Goal: Task Accomplishment & Management: Manage account settings

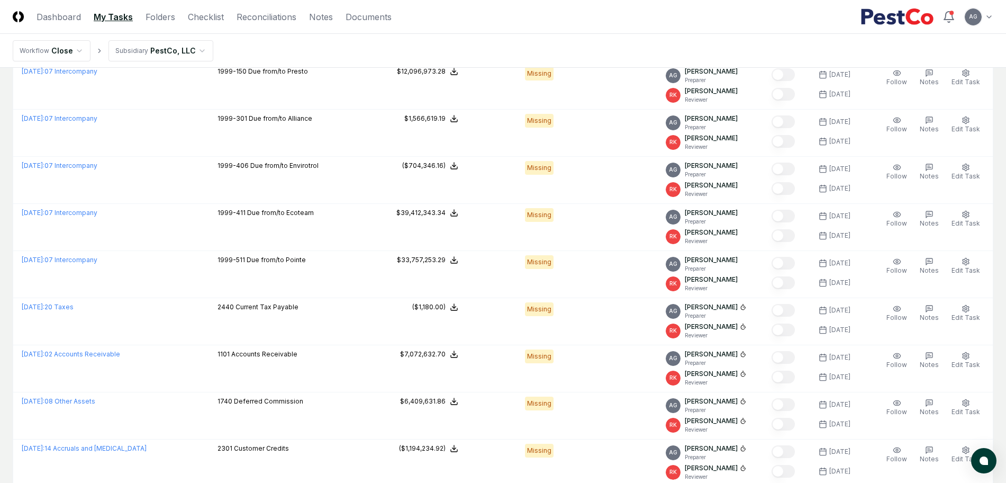
scroll to position [276, 0]
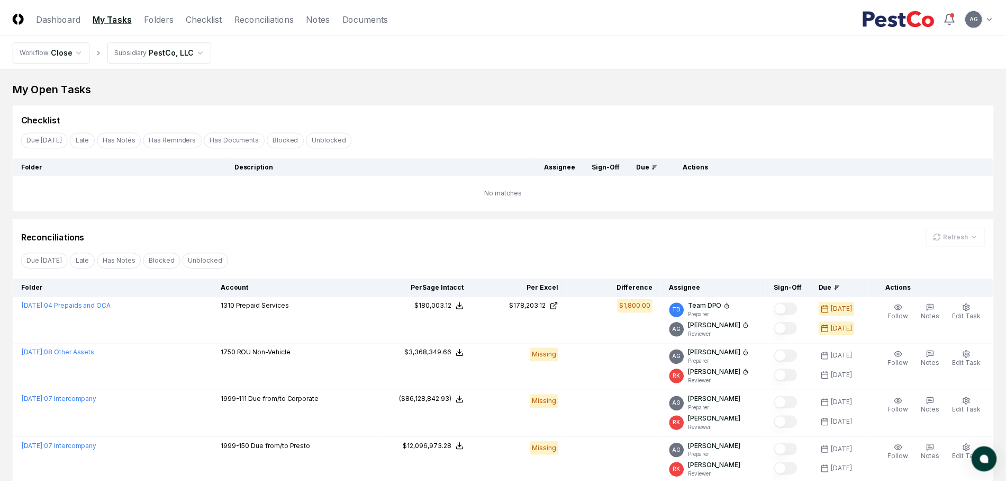
scroll to position [276, 0]
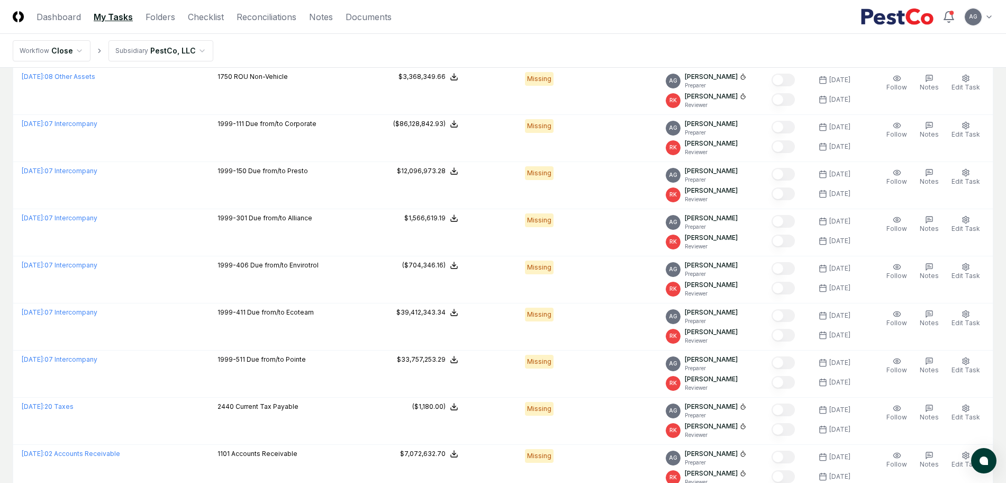
click at [99, 19] on link "My Tasks" at bounding box center [113, 17] width 39 height 13
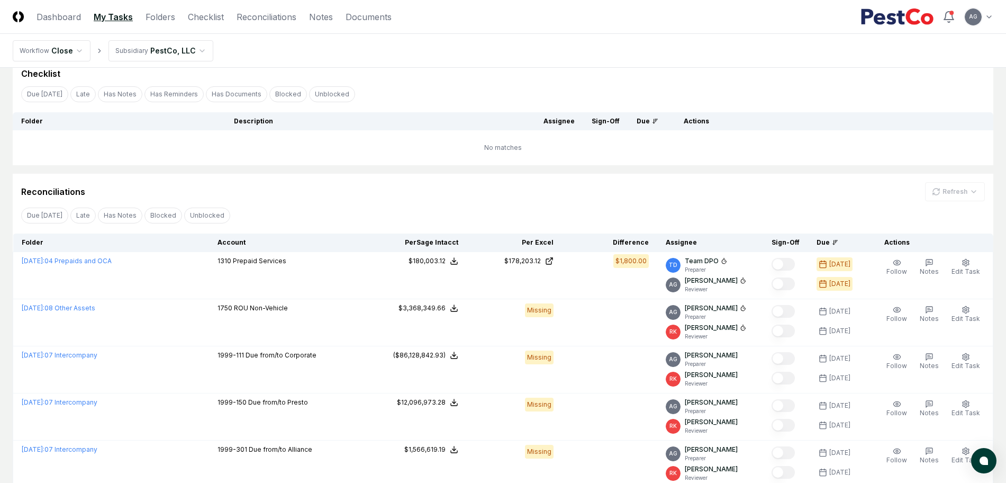
scroll to position [66, 0]
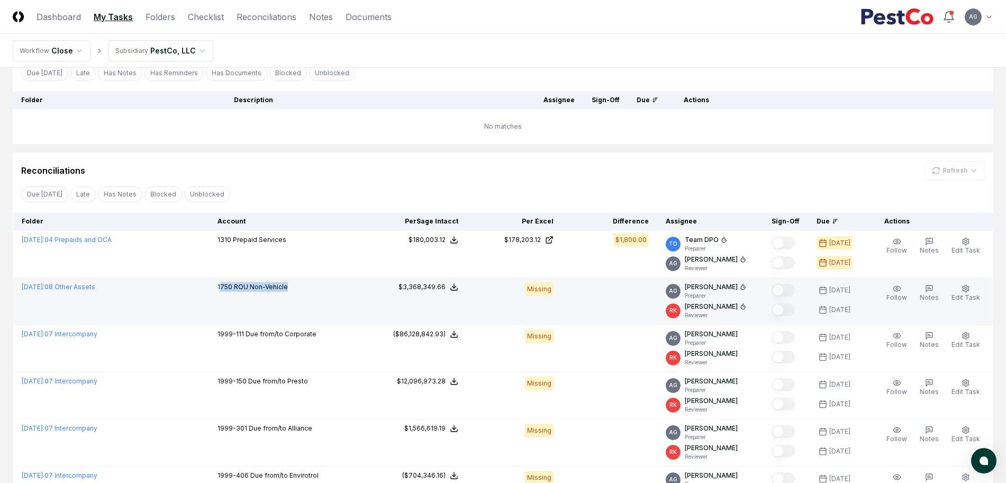
drag, startPoint x: 306, startPoint y: 287, endPoint x: 221, endPoint y: 294, distance: 85.5
click at [221, 294] on td "1750 ROU Non-Vehicle" at bounding box center [290, 301] width 162 height 47
click at [291, 288] on div "1750 ROU Non-Vehicle" at bounding box center [291, 288] width 146 height 12
drag, startPoint x: 291, startPoint y: 288, endPoint x: 219, endPoint y: 292, distance: 71.6
click at [219, 292] on div "1750 ROU Non-Vehicle" at bounding box center [291, 288] width 146 height 12
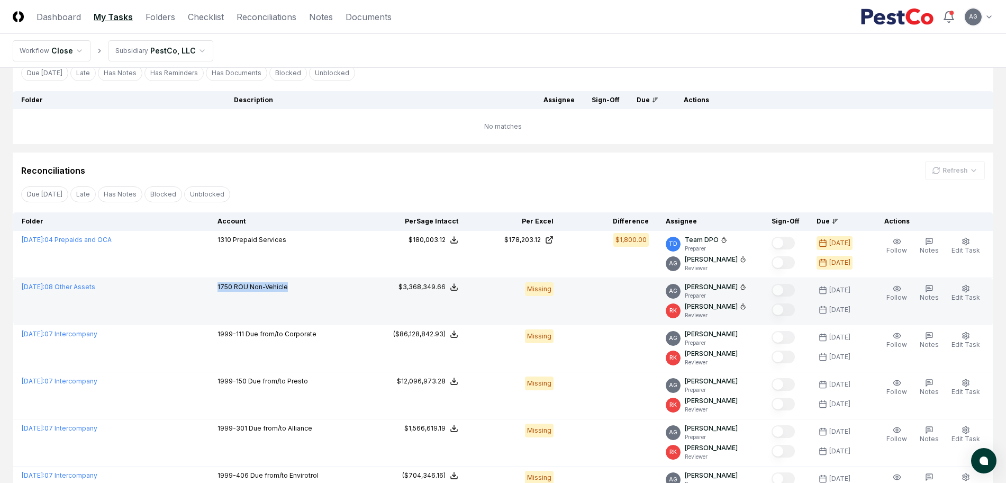
copy p "1750 ROU Non-Vehicle"
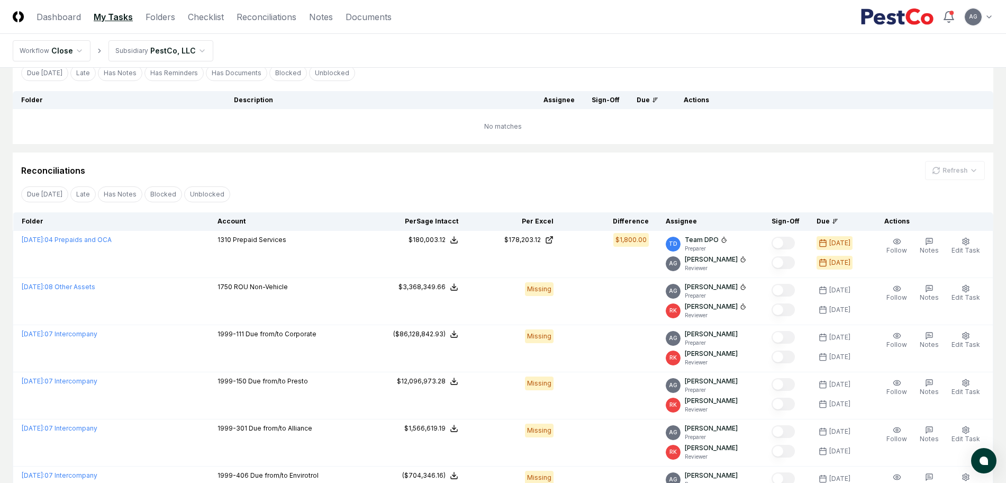
click at [531, 174] on div "Reconciliations Refresh" at bounding box center [503, 170] width 964 height 19
click at [694, 150] on div "My Open Tasks Cancel Reassign Checklist Due [DATE] Late Has Notes Has Reminders…" at bounding box center [503, 405] width 981 height 782
click at [617, 175] on div "Reconciliations Refresh" at bounding box center [503, 170] width 964 height 19
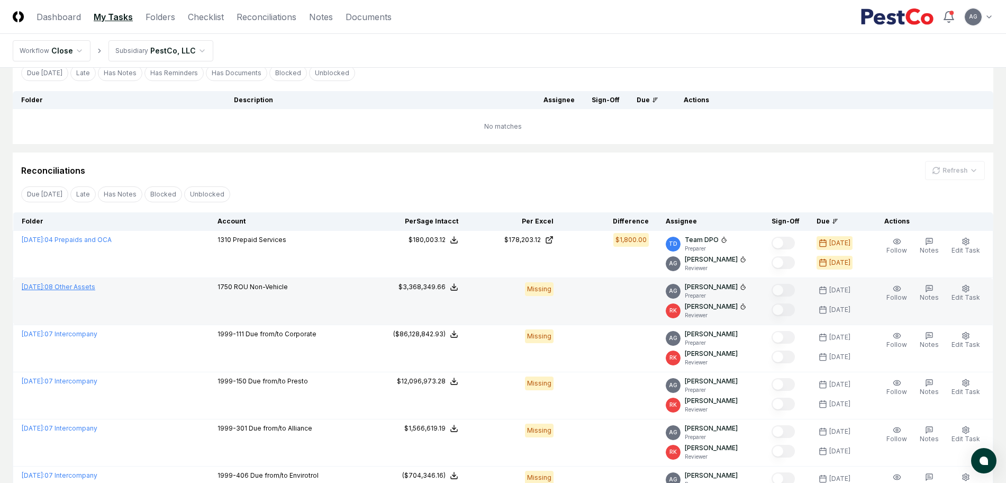
click at [89, 287] on link "[DATE] : 08 Other Assets" at bounding box center [59, 287] width 74 height 8
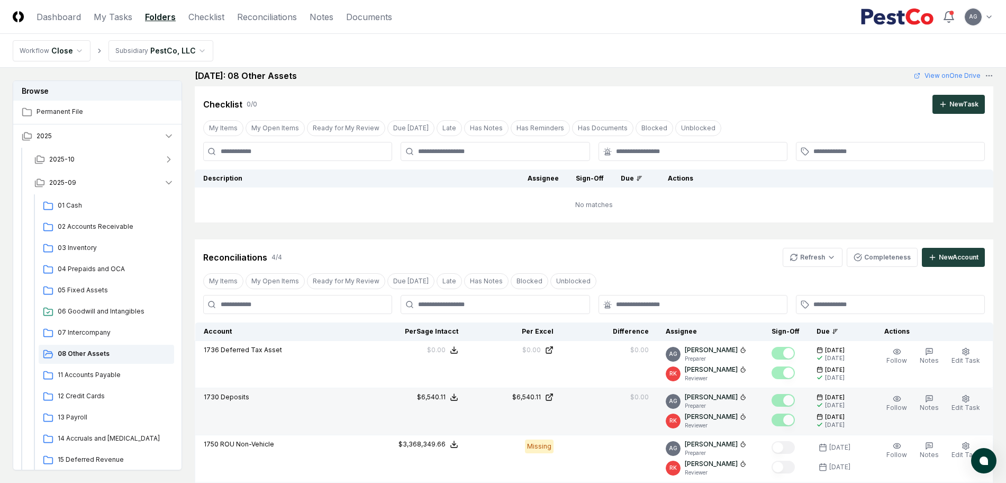
scroll to position [261, 0]
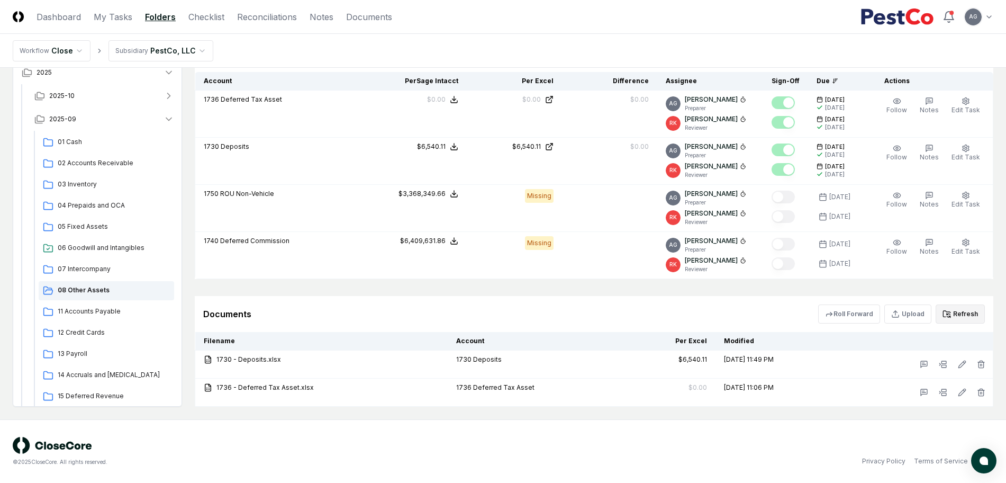
click at [957, 310] on button "Refresh" at bounding box center [960, 313] width 49 height 19
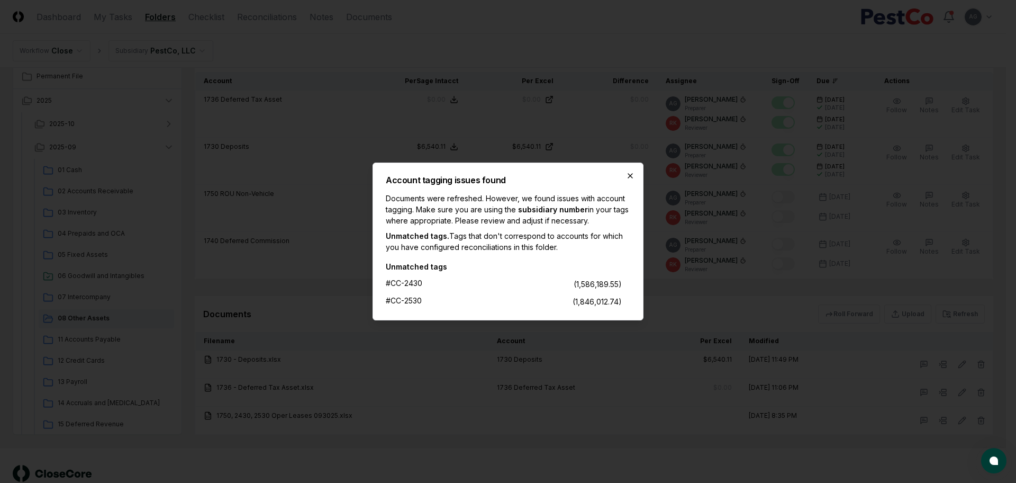
click at [630, 174] on icon "button" at bounding box center [630, 175] width 8 height 8
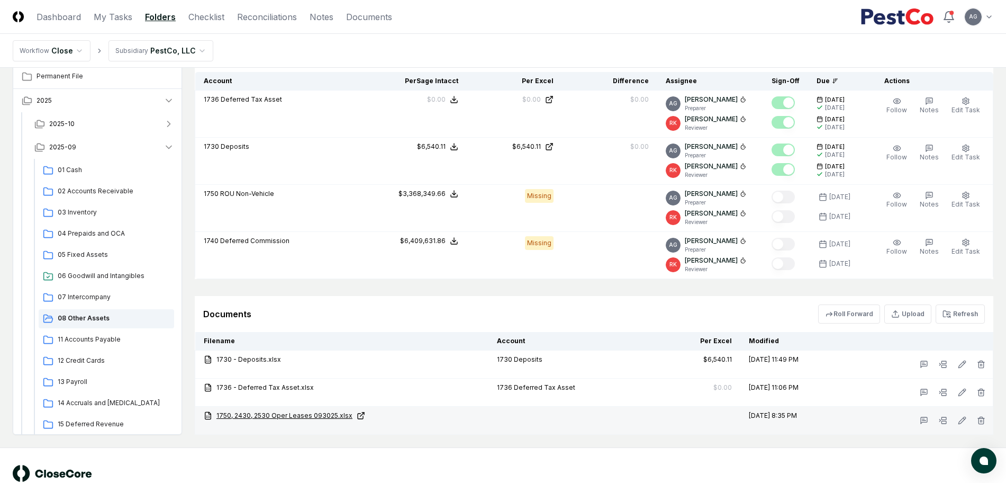
click at [309, 415] on link "1750, 2430, 2530 Oper Leases 093025.xlsx" at bounding box center [342, 416] width 276 height 10
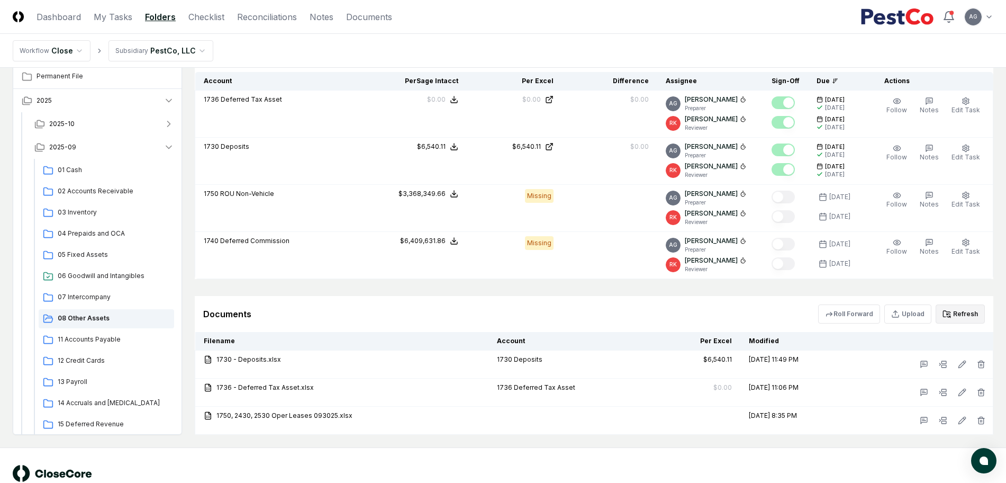
click at [967, 315] on button "Refresh" at bounding box center [960, 313] width 49 height 19
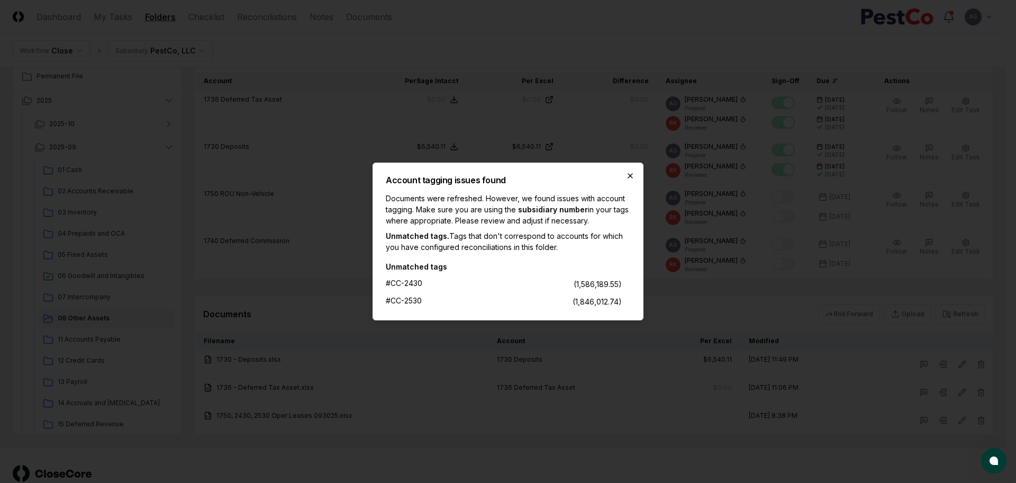
click at [633, 174] on icon "button" at bounding box center [630, 175] width 8 height 8
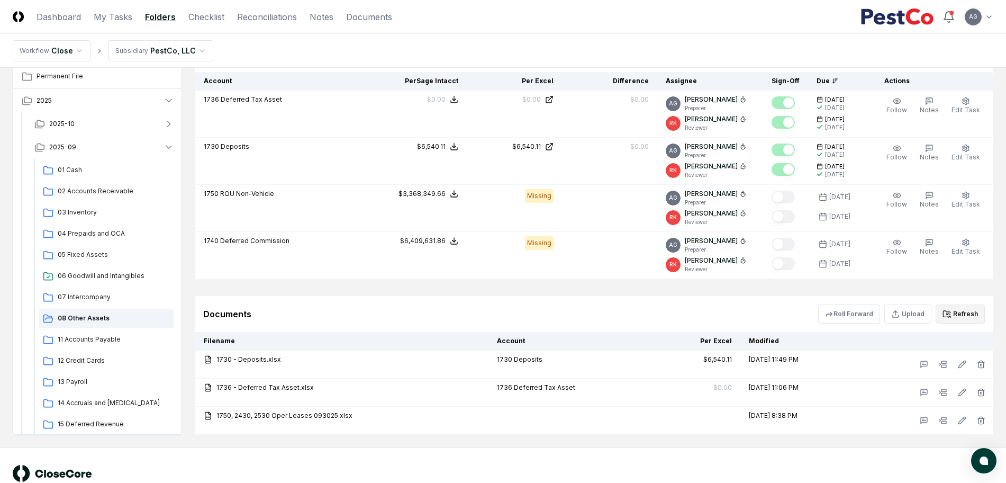
click at [956, 317] on button "Refresh" at bounding box center [960, 313] width 49 height 19
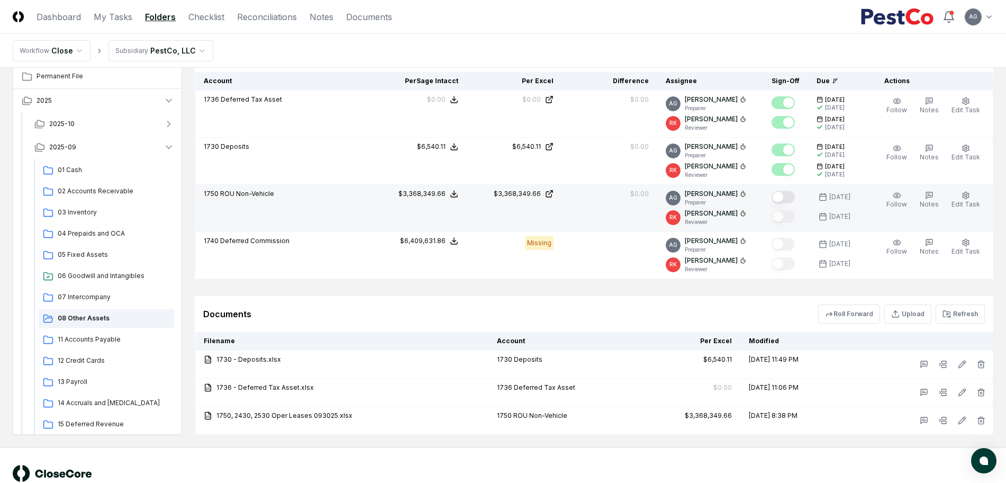
click at [789, 196] on button "Mark complete" at bounding box center [783, 197] width 23 height 13
click at [108, 21] on link "My Tasks" at bounding box center [113, 17] width 39 height 13
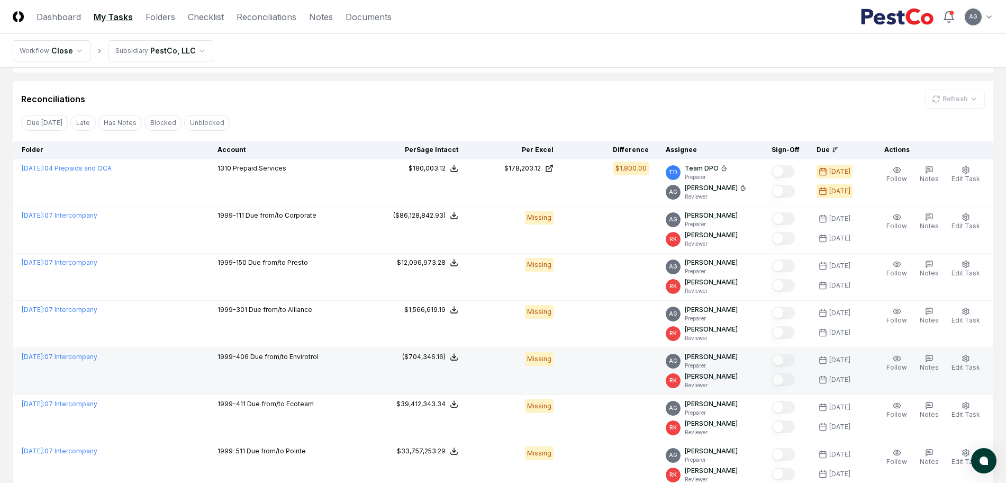
scroll to position [132, 0]
